Goal: Obtain resource: Download file/media

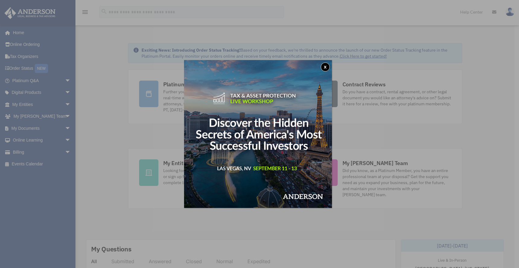
click at [37, 163] on div "x" at bounding box center [259, 134] width 519 height 268
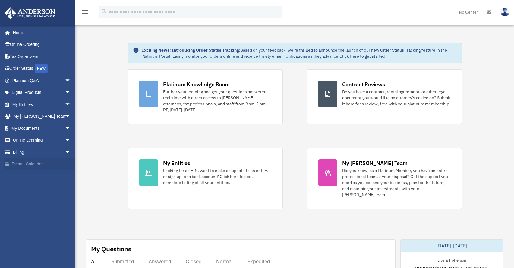
click at [35, 162] on link "Events Calendar" at bounding box center [42, 164] width 76 height 12
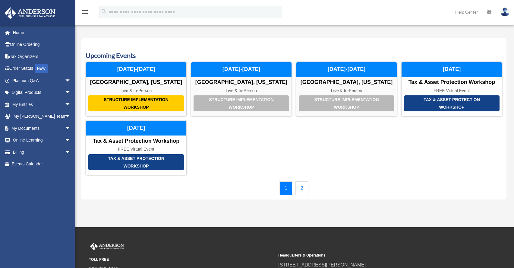
click at [301, 188] on link "2" at bounding box center [302, 188] width 13 height 14
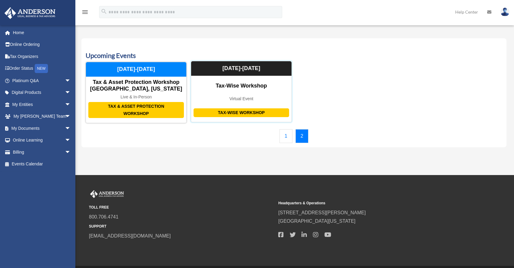
click at [246, 87] on div "Tax-Wise Workshop" at bounding box center [241, 86] width 100 height 7
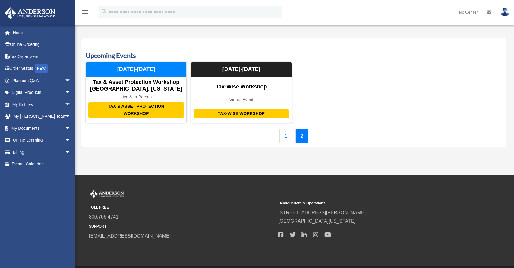
click at [286, 137] on link "1" at bounding box center [286, 136] width 13 height 14
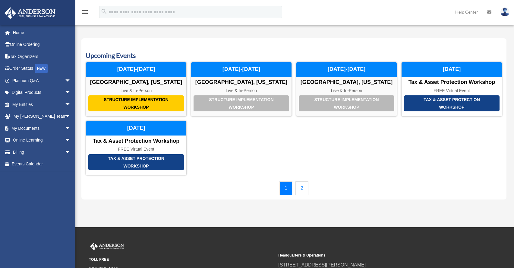
click at [303, 189] on link "2" at bounding box center [302, 188] width 13 height 14
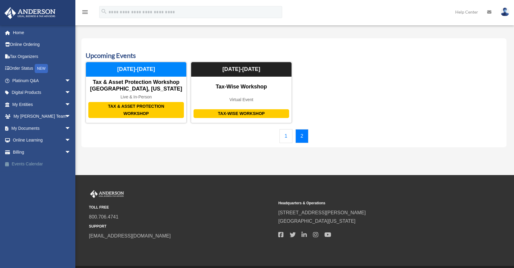
click at [30, 163] on link "Events Calendar" at bounding box center [42, 164] width 76 height 12
click at [30, 164] on link "Events Calendar" at bounding box center [42, 164] width 76 height 12
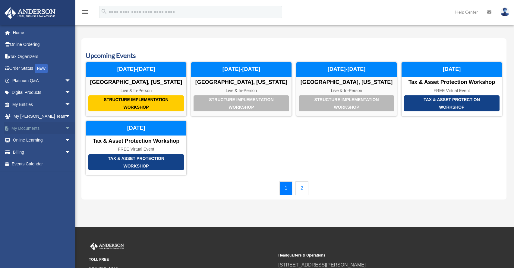
click at [24, 127] on link "My Documents arrow_drop_down" at bounding box center [42, 128] width 76 height 12
click at [65, 129] on span "arrow_drop_down" at bounding box center [71, 128] width 12 height 12
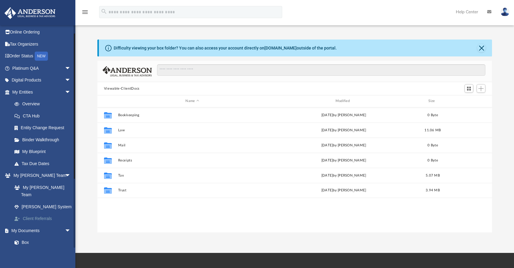
scroll to position [50, 0]
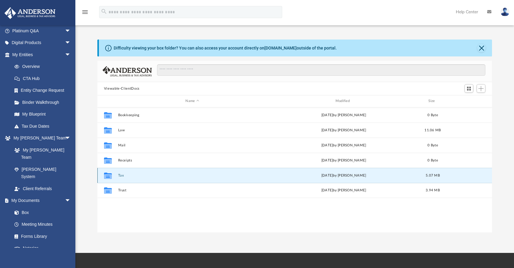
click at [122, 174] on button "Tax" at bounding box center [192, 175] width 149 height 4
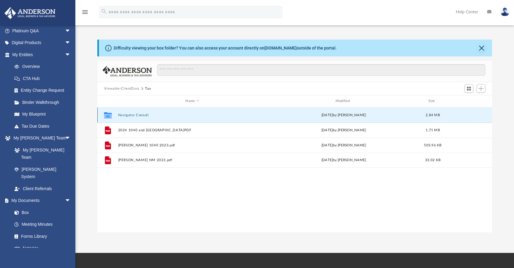
click at [137, 114] on button "Navigator Consult" at bounding box center [192, 115] width 149 height 4
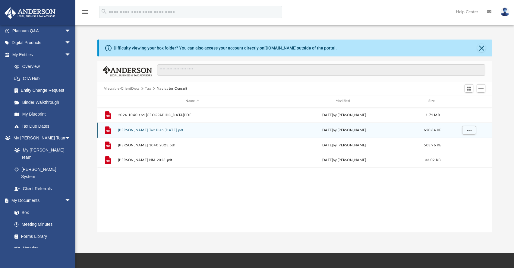
click at [169, 130] on button "Dawn E Winders Tax Plan 2025-07-16.pdf" at bounding box center [192, 130] width 149 height 4
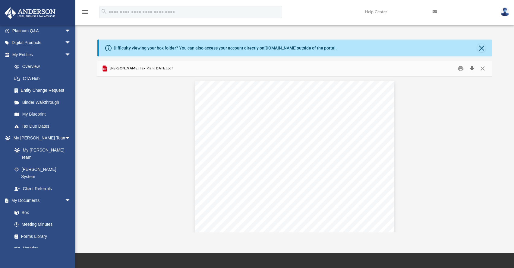
click at [473, 67] on button "Download" at bounding box center [472, 68] width 11 height 9
click at [40, 89] on link "Entity Change Request" at bounding box center [44, 90] width 72 height 12
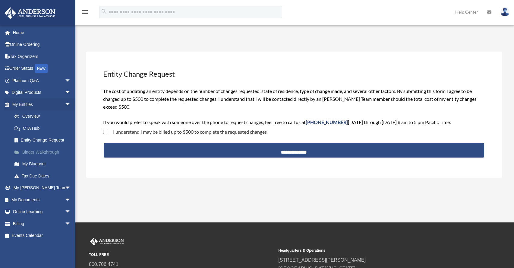
click at [43, 151] on link "Binder Walkthrough" at bounding box center [44, 152] width 72 height 12
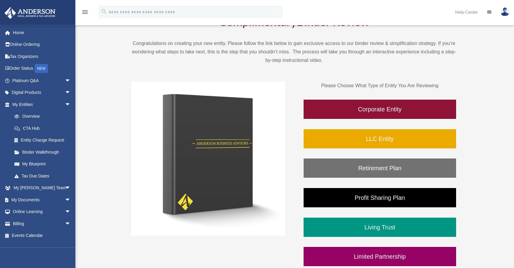
scroll to position [48, 0]
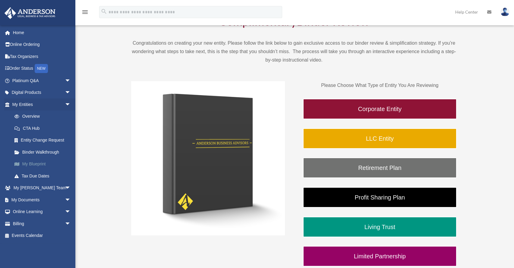
click at [38, 162] on link "My Blueprint" at bounding box center [44, 164] width 72 height 12
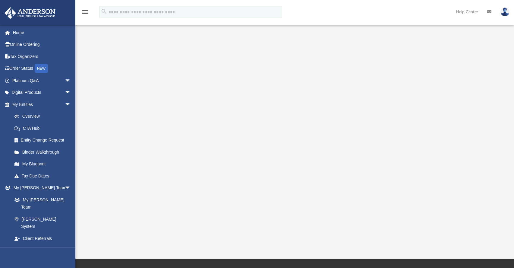
scroll to position [43, 0]
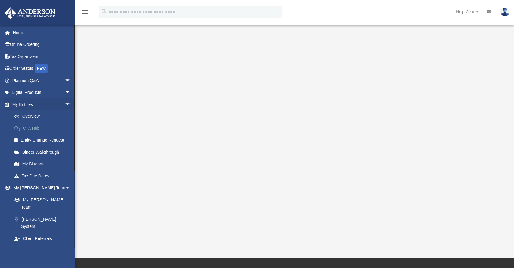
click at [36, 128] on link "CTA Hub" at bounding box center [44, 128] width 72 height 12
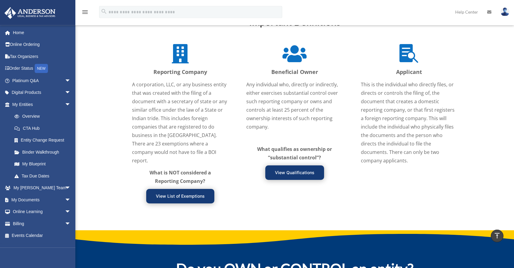
scroll to position [714, 0]
